Goal: Information Seeking & Learning: Find specific fact

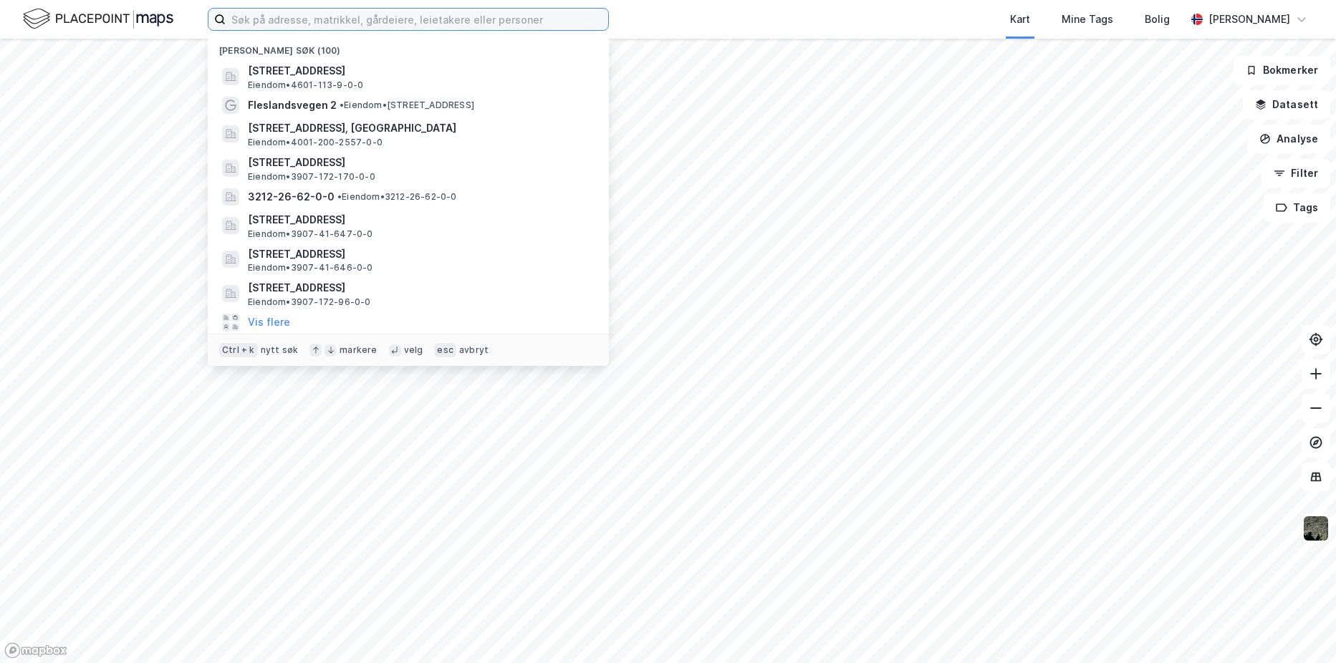
click at [527, 14] on input at bounding box center [417, 19] width 383 height 21
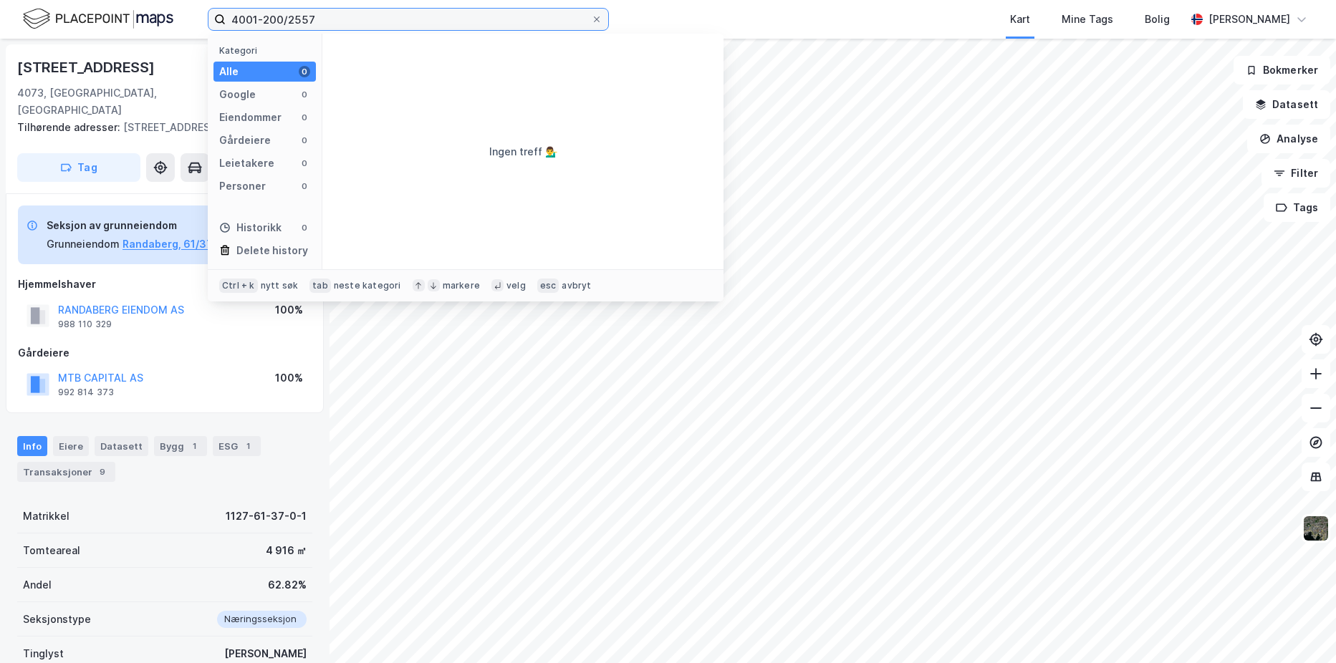
type input "4001-200/2557"
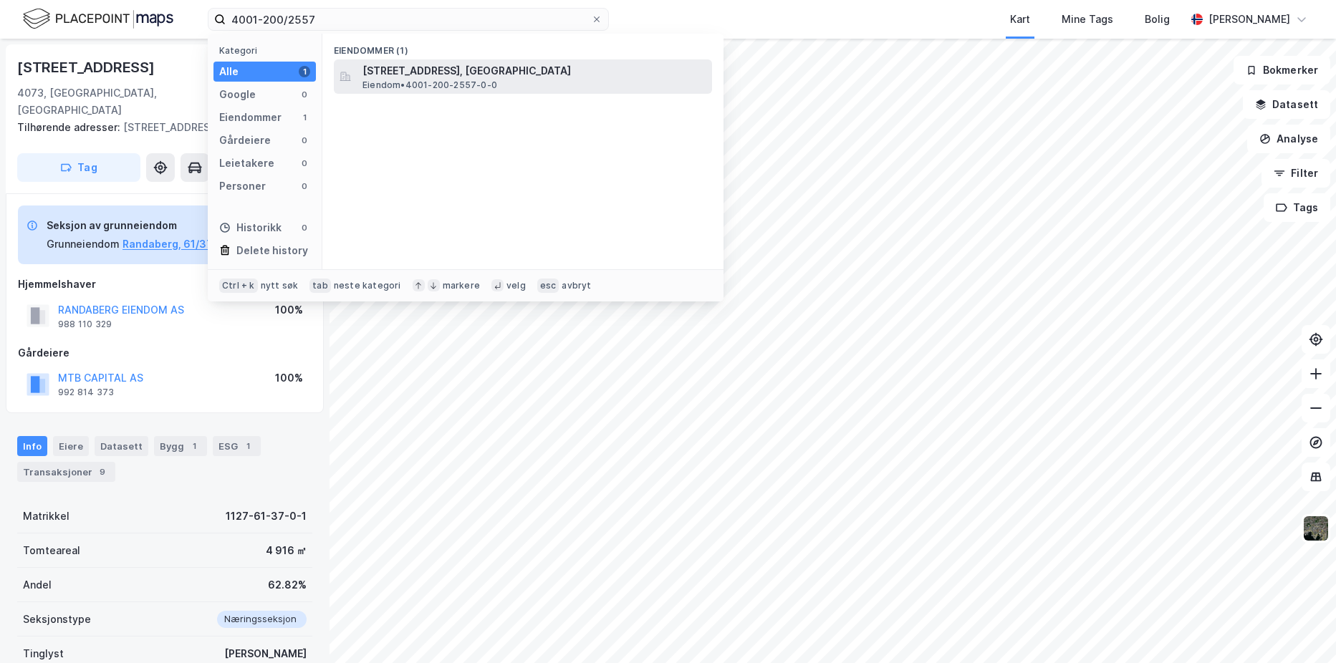
click at [471, 78] on span "[STREET_ADDRESS], [GEOGRAPHIC_DATA]" at bounding box center [534, 70] width 344 height 17
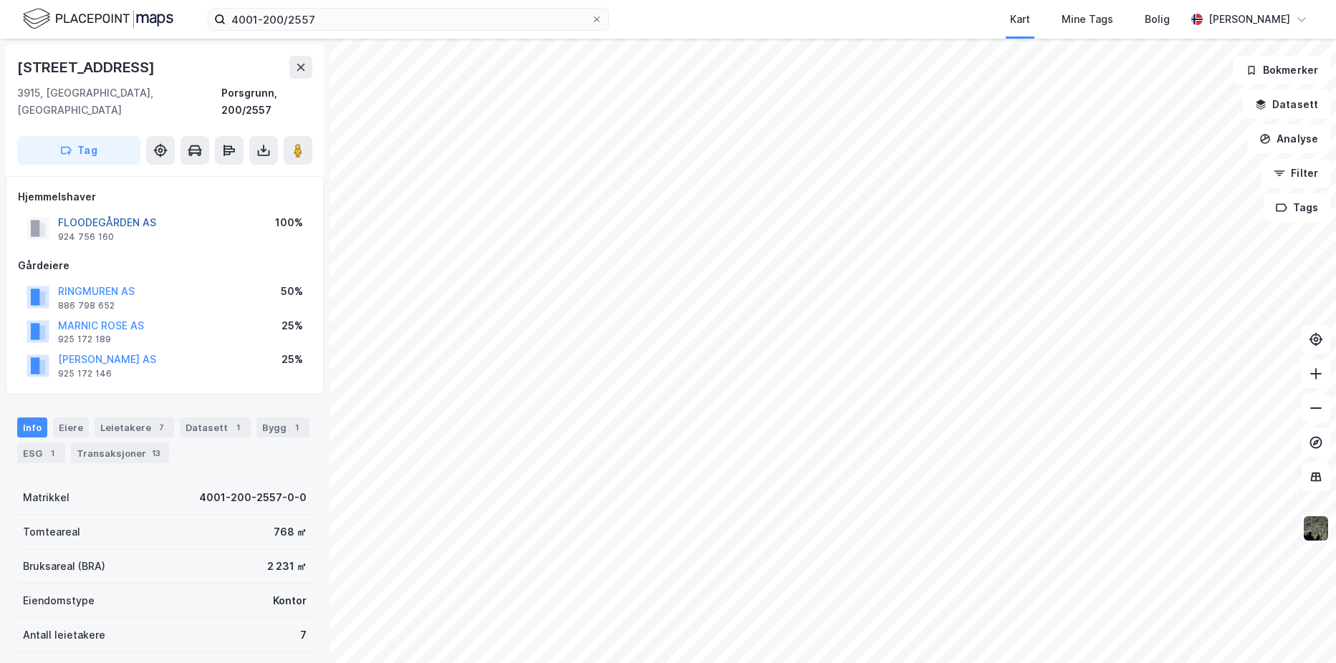
click at [0, 0] on button "FLOODEGÅRDEN AS" at bounding box center [0, 0] width 0 height 0
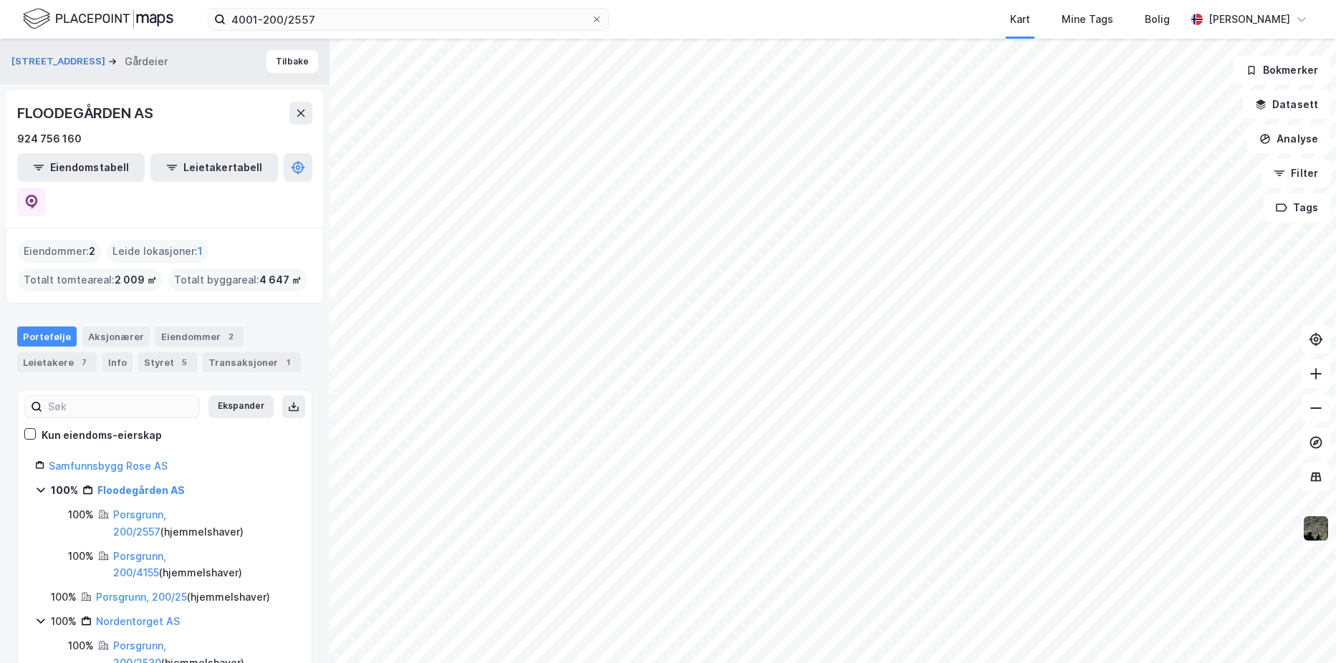
scroll to position [9, 0]
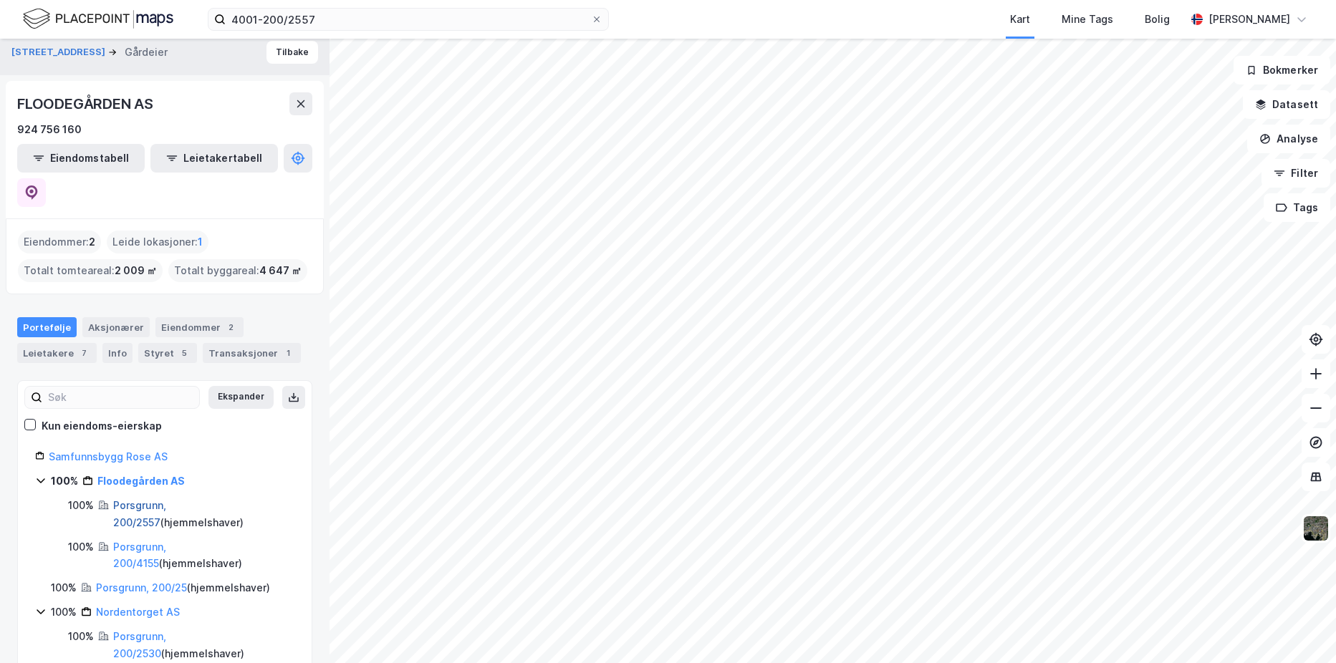
click at [146, 499] on link "Porsgrunn, 200/2557" at bounding box center [139, 513] width 53 height 29
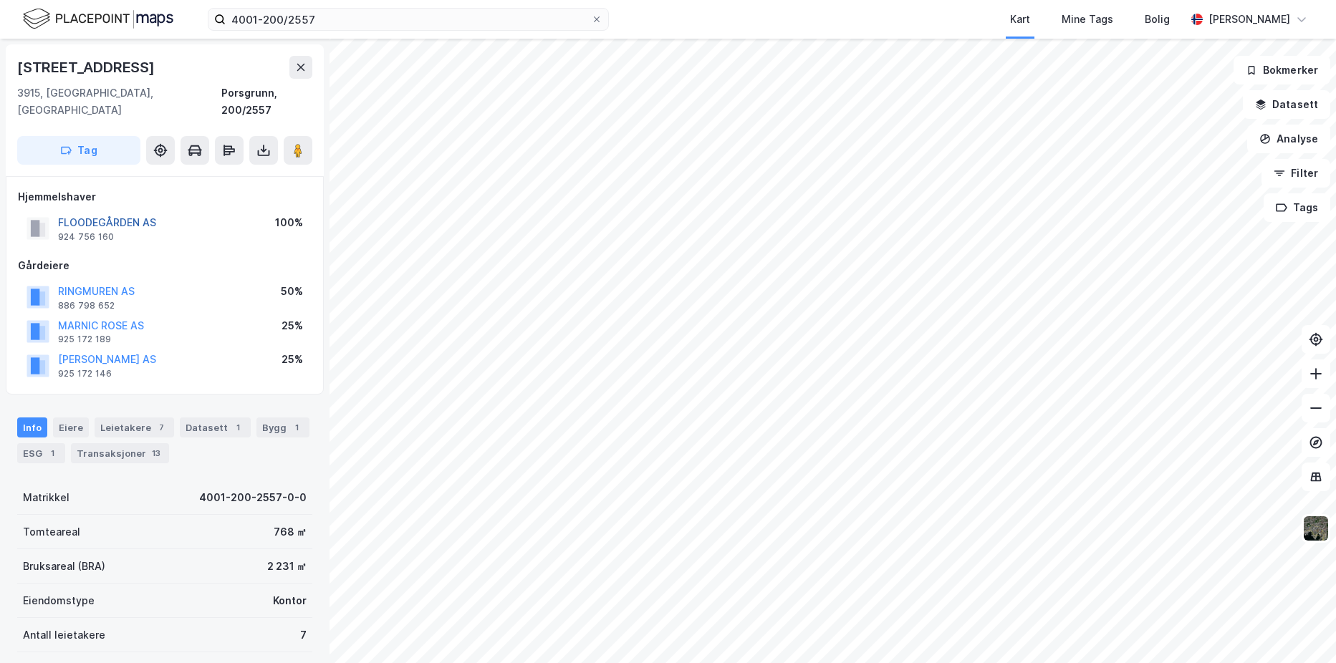
click at [0, 0] on button "FLOODEGÅRDEN AS" at bounding box center [0, 0] width 0 height 0
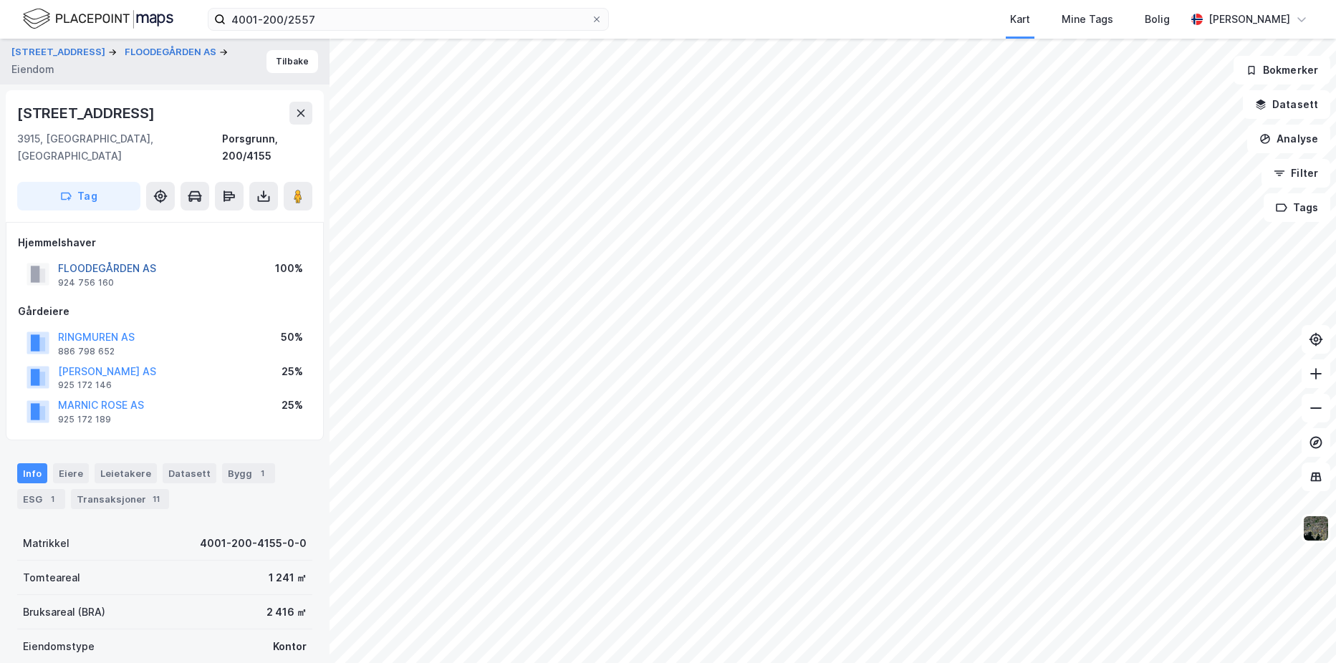
click at [0, 0] on button "FLOODEGÅRDEN AS" at bounding box center [0, 0] width 0 height 0
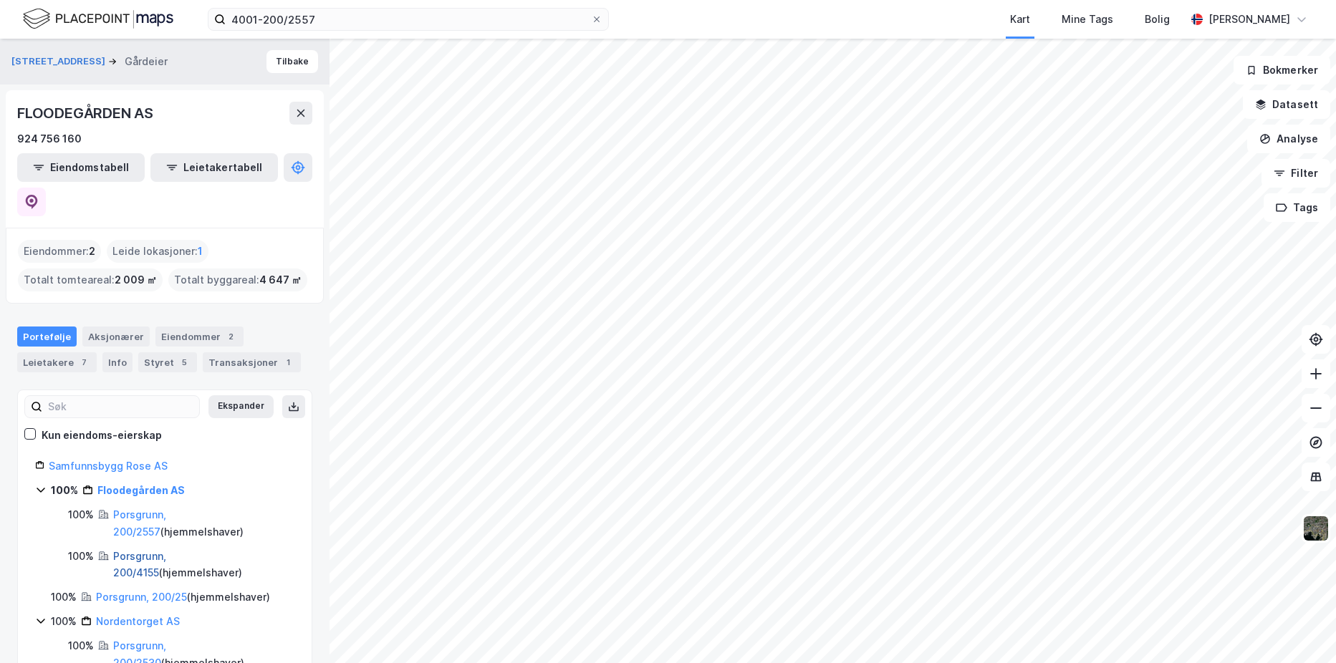
click at [166, 550] on link "Porsgrunn, 200/4155" at bounding box center [139, 564] width 53 height 29
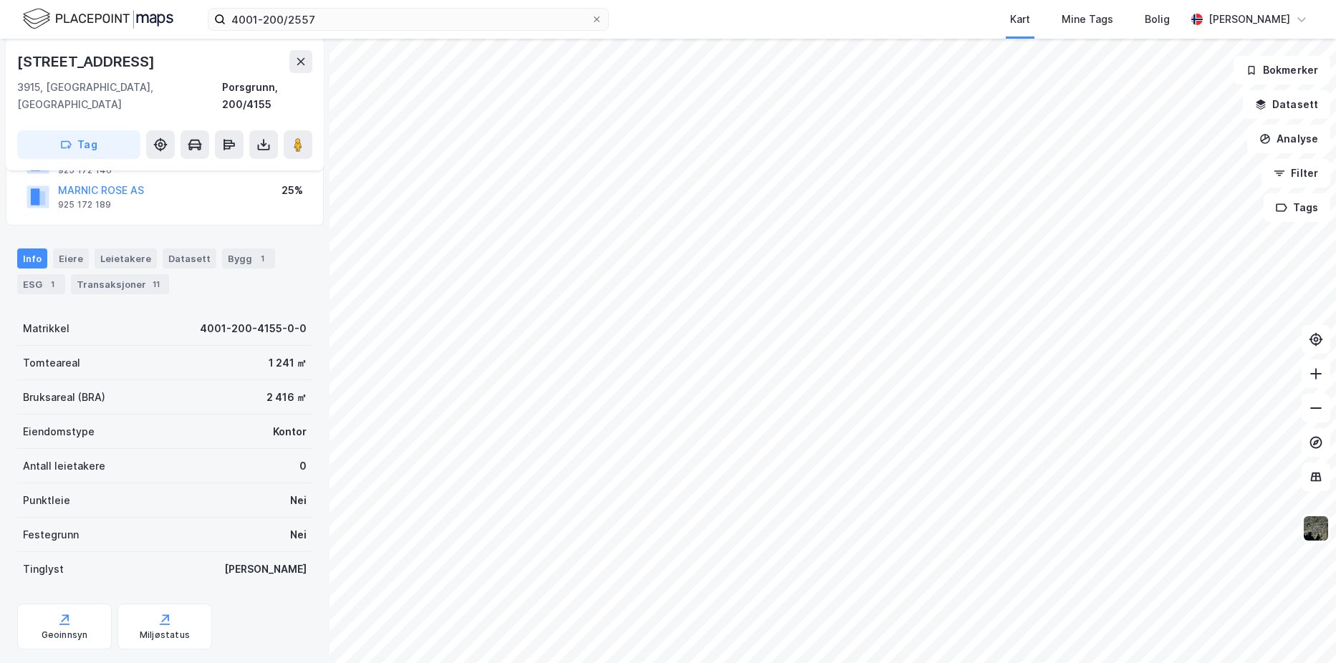
scroll to position [231, 0]
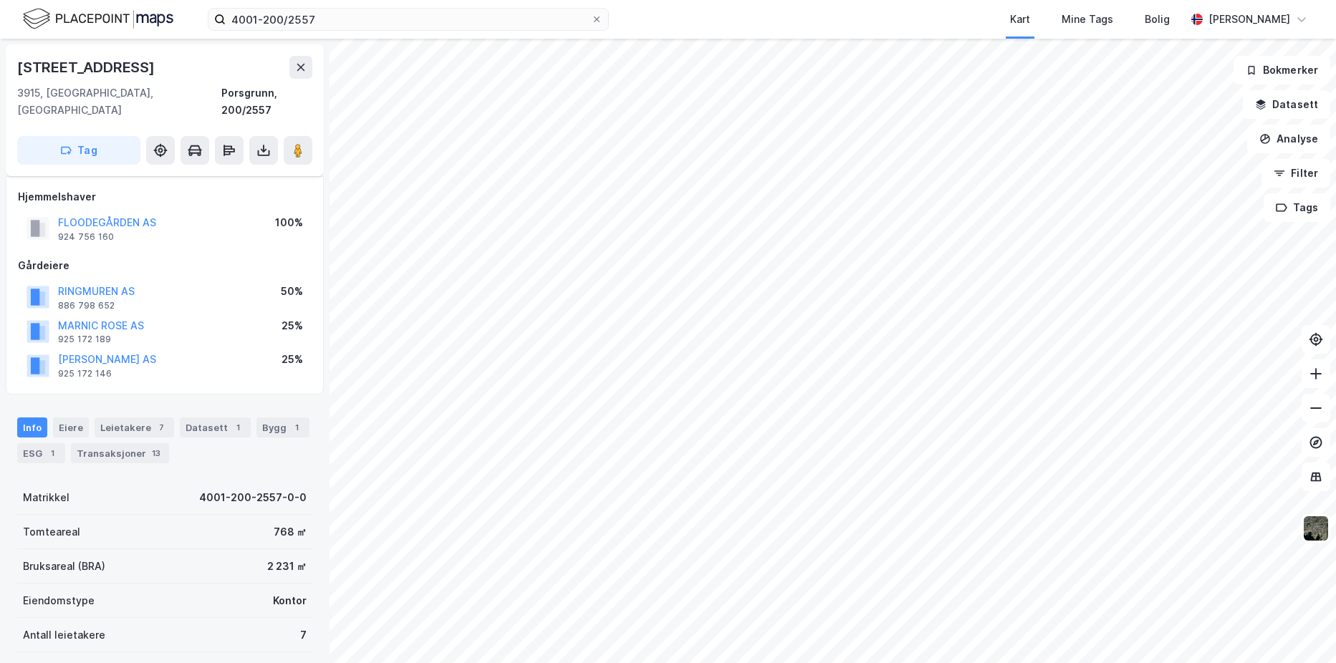
scroll to position [185, 0]
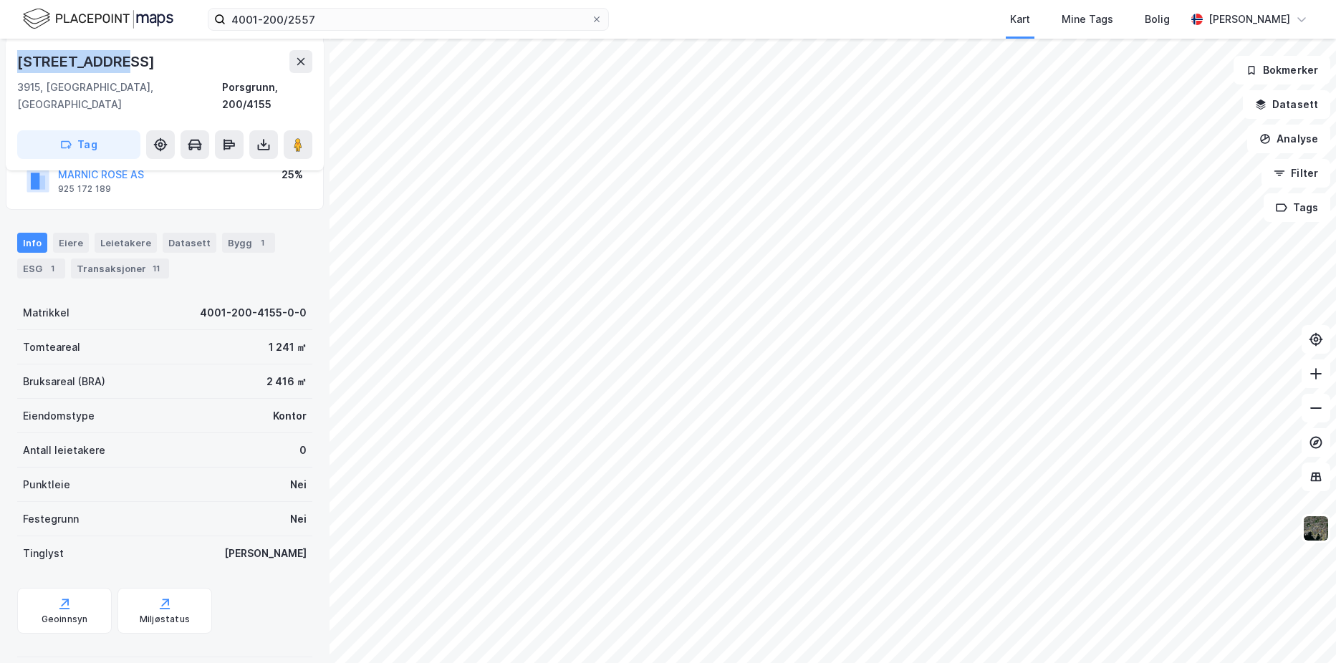
drag, startPoint x: 114, startPoint y: 64, endPoint x: 6, endPoint y: 64, distance: 108.2
click at [6, 64] on div "[STREET_ADDRESS], Telemark Porsgrunn, 200/4155 Tag" at bounding box center [165, 105] width 318 height 132
copy div "[STREET_ADDRESS]"
